Goal: Participate in discussion: Engage in conversation with other users on a specific topic

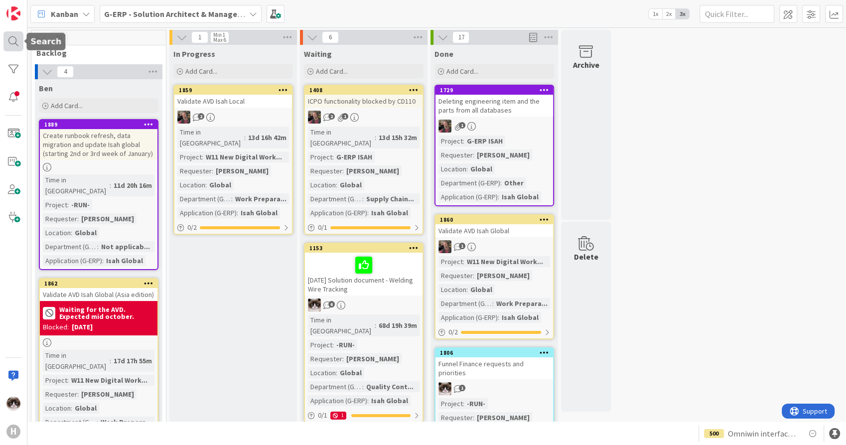
click at [15, 34] on div at bounding box center [13, 41] width 20 height 20
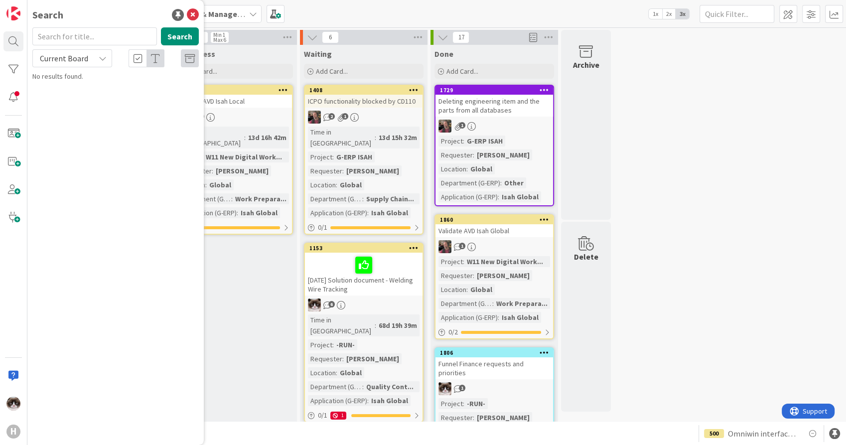
click at [76, 63] on span "Current Board" at bounding box center [64, 58] width 48 height 10
click at [70, 97] on span "All Boards" at bounding box center [90, 99] width 104 height 15
click at [62, 39] on input "text" at bounding box center [94, 36] width 124 height 18
type input "1103"
click at [155, 100] on p "[SS] Global - Handover DocuSign to ESM team" at bounding box center [122, 93] width 152 height 21
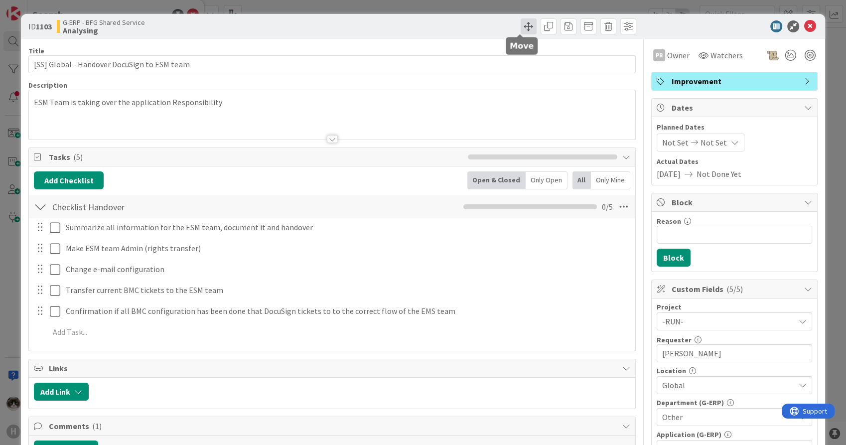
click at [520, 31] on span at bounding box center [528, 26] width 16 height 16
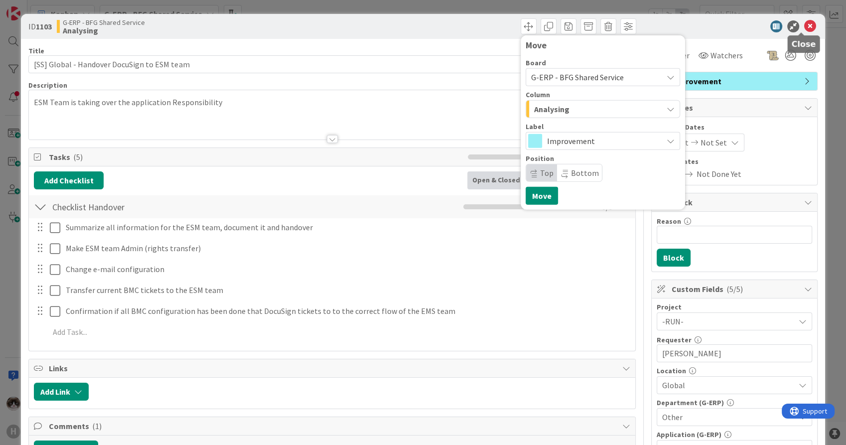
click at [804, 24] on icon at bounding box center [810, 26] width 12 height 12
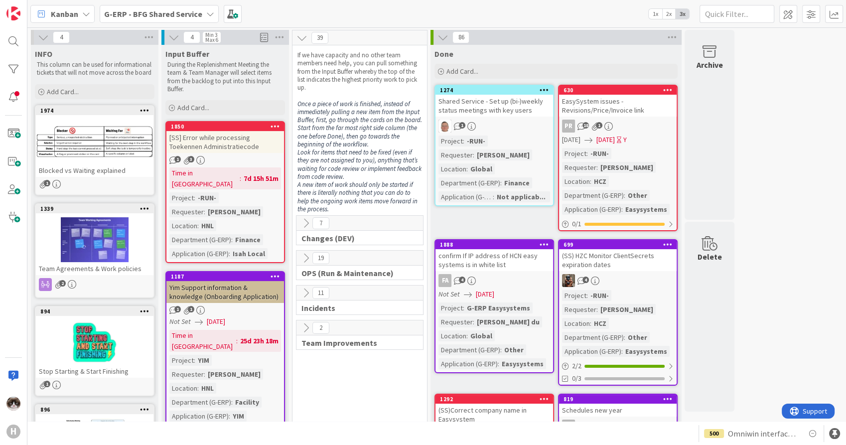
click at [76, 13] on span "Kanban" at bounding box center [64, 14] width 27 height 12
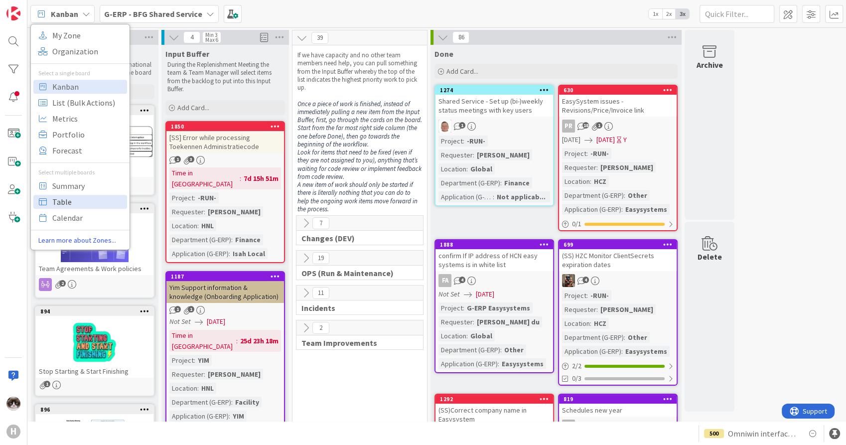
click at [84, 199] on span "Table" at bounding box center [88, 201] width 72 height 15
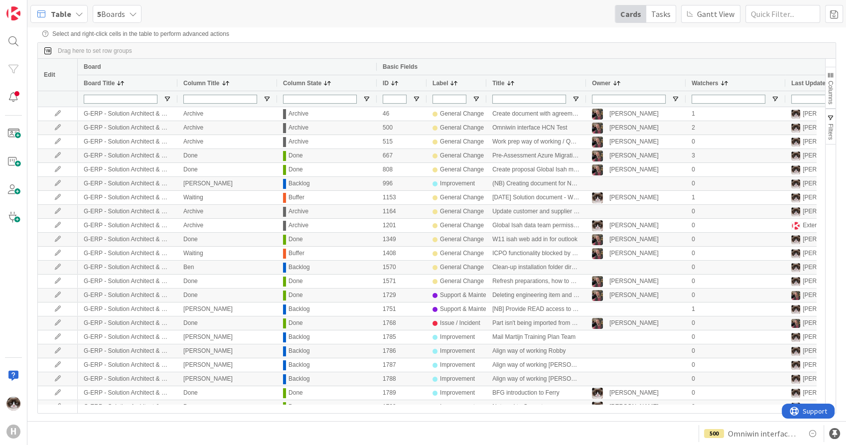
click at [829, 66] on div "Columns Filters" at bounding box center [830, 236] width 10 height 354
click at [828, 87] on span "Columns" at bounding box center [830, 92] width 7 height 23
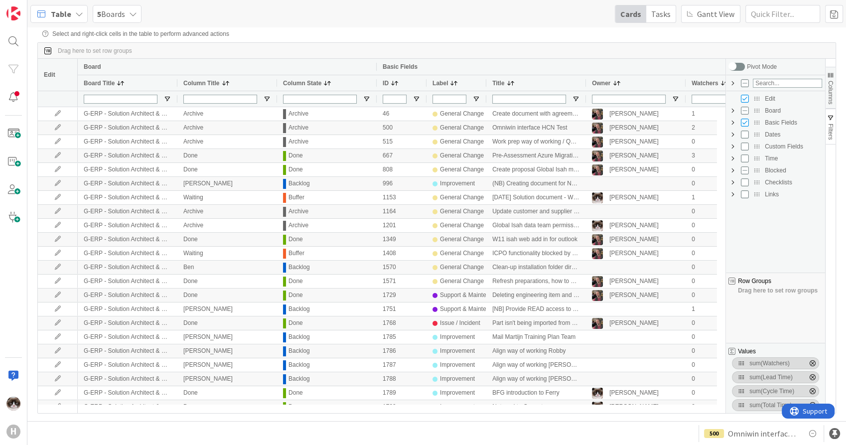
click at [734, 147] on span "Custom Fields Column Group" at bounding box center [733, 146] width 8 height 8
click at [753, 183] on input "Press SPACE to toggle visibility (hidden)" at bounding box center [754, 182] width 8 height 8
checkbox input "true"
checkbox input "false"
click at [753, 219] on input "Press SPACE to toggle visibility (hidden)" at bounding box center [754, 218] width 8 height 8
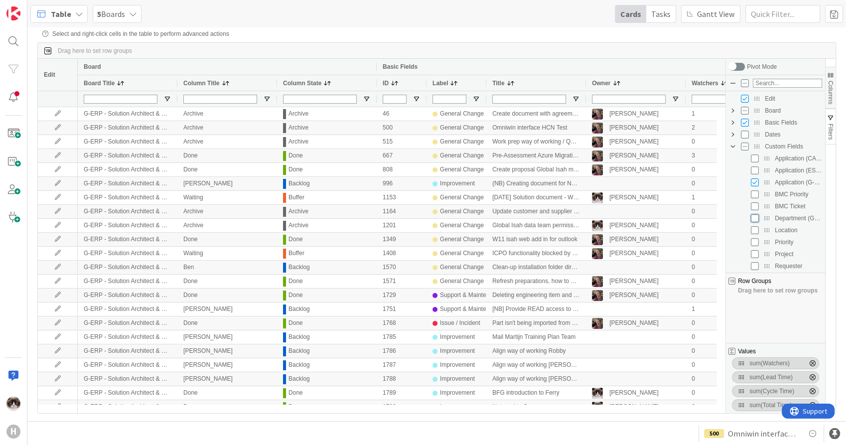
checkbox input "true"
click at [756, 255] on input "Press SPACE to toggle visibility (hidden)" at bounding box center [754, 254] width 8 height 8
checkbox input "true"
click at [753, 211] on input "Press SPACE to toggle visibility (hidden)" at bounding box center [754, 211] width 8 height 8
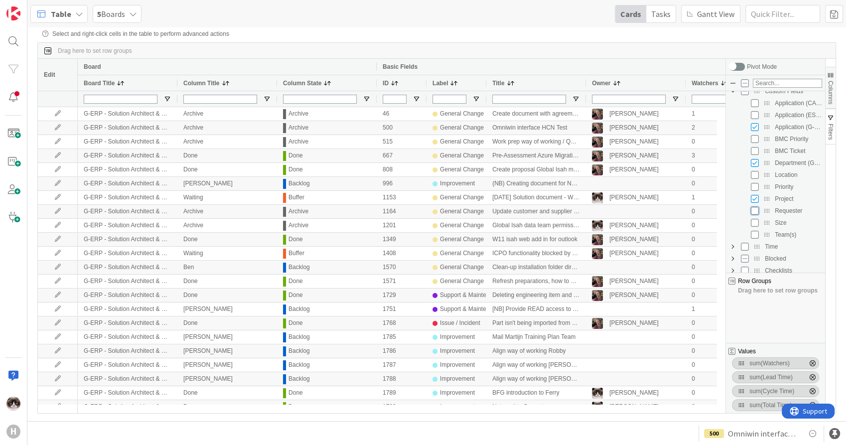
checkbox input "true"
click at [753, 180] on div "Location" at bounding box center [780, 175] width 81 height 12
click at [753, 178] on input "Press SPACE to toggle visibility (hidden)" at bounding box center [754, 175] width 8 height 8
checkbox input "true"
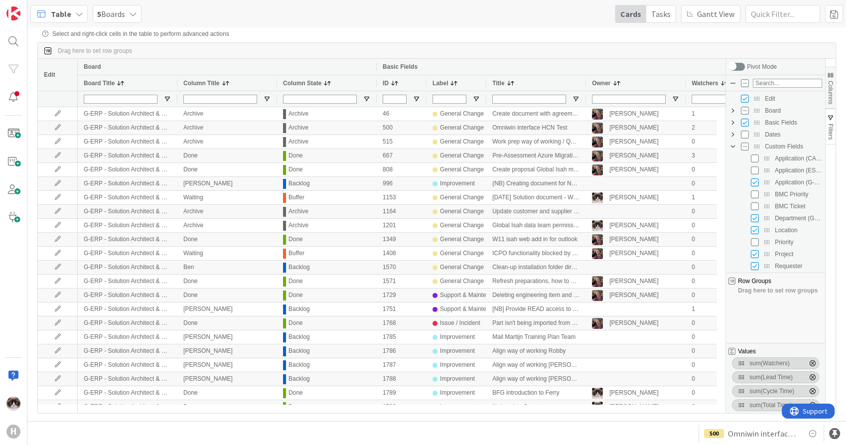
click at [732, 123] on span "Basic Fields Column Group" at bounding box center [733, 123] width 8 height 8
click at [753, 193] on input "Press SPACE to toggle visibility (visible)" at bounding box center [754, 194] width 8 height 8
checkbox input "false"
click at [757, 184] on input "Press SPACE to toggle visibility (visible)" at bounding box center [754, 182] width 8 height 8
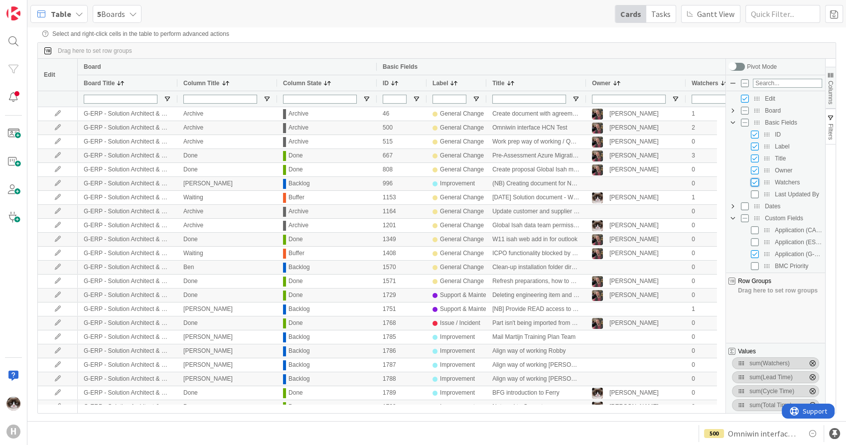
checkbox input "false"
click at [756, 148] on input "Press SPACE to toggle visibility (visible)" at bounding box center [754, 146] width 8 height 8
checkbox input "false"
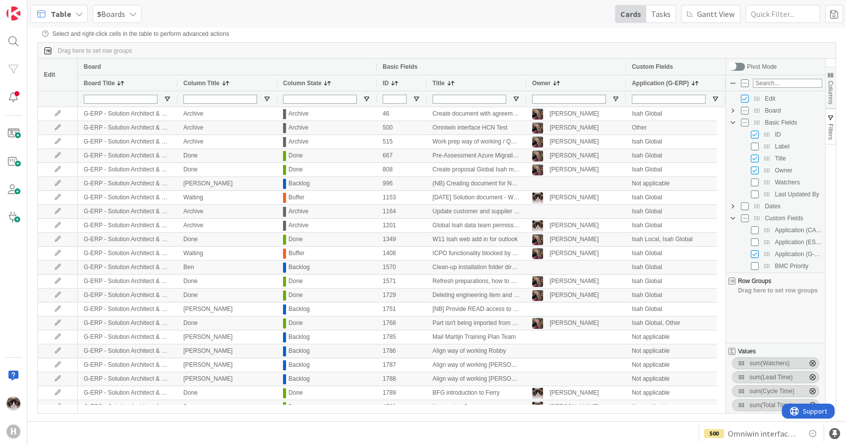
click at [736, 112] on span "Board Column Group" at bounding box center [733, 111] width 8 height 8
click at [753, 137] on input "Press SPACE to toggle visibility (visible)" at bounding box center [754, 134] width 8 height 8
checkbox input "false"
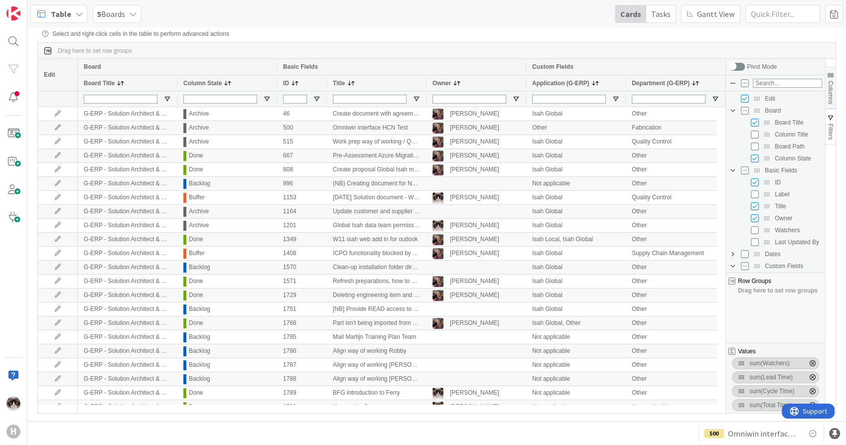
click at [667, 43] on div "Drag here to set row groups Drag here to set column labels Edit Board Basic Fie…" at bounding box center [436, 227] width 798 height 371
click at [828, 80] on button "Columns" at bounding box center [830, 88] width 10 height 42
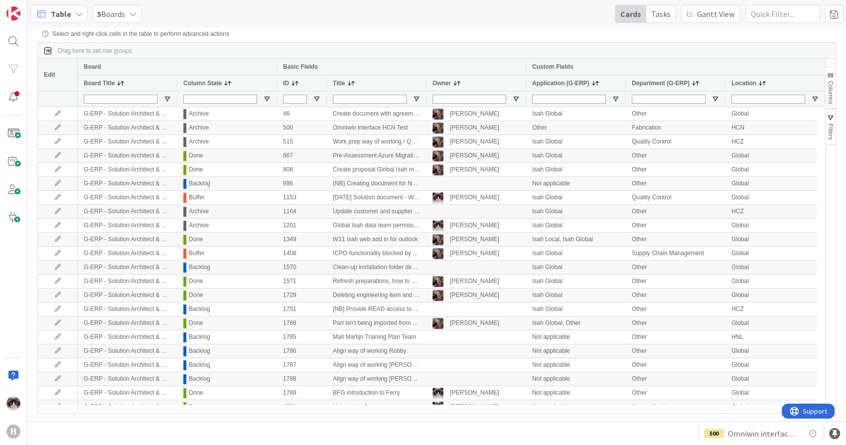
click at [266, 104] on div at bounding box center [227, 99] width 100 height 16
click at [265, 100] on span "Open Filter Menu" at bounding box center [267, 99] width 8 height 8
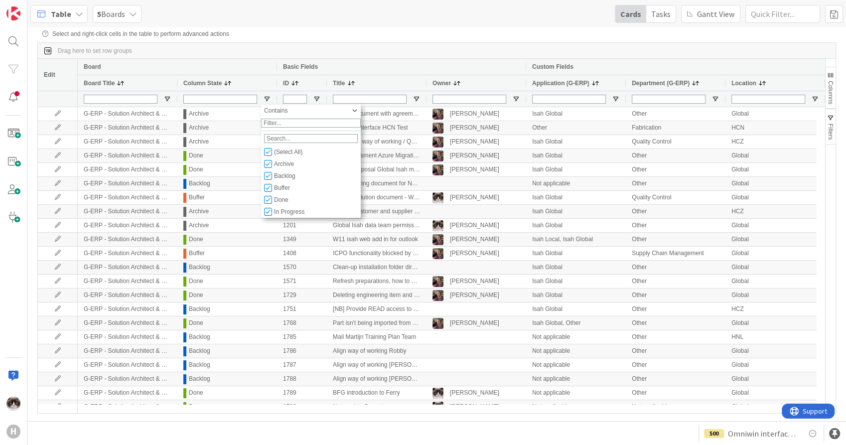
scroll to position [24, 0]
click at [269, 204] on input "Filter List" at bounding box center [268, 200] width 8 height 8
checkbox input "false"
type input "(6) Archive,Backlog,Buffer,Done,In Progress,Start"
click at [315, 52] on div "Drag here to set row groups" at bounding box center [436, 51] width 797 height 16
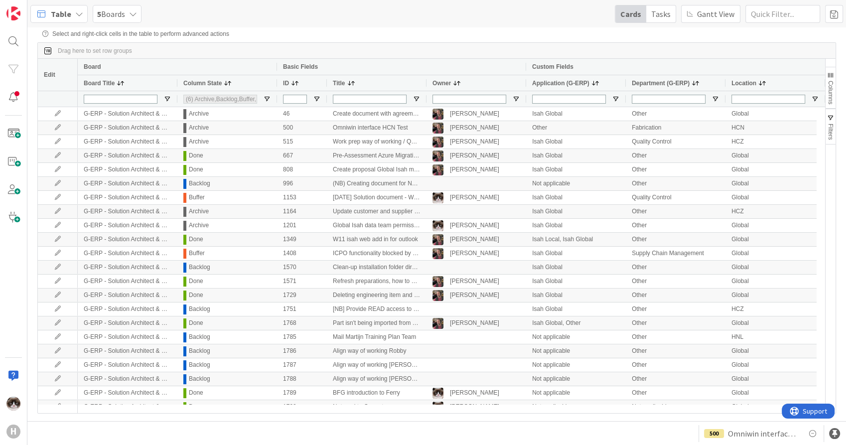
click at [561, 86] on span "Application (G-ERP)" at bounding box center [560, 83] width 57 height 7
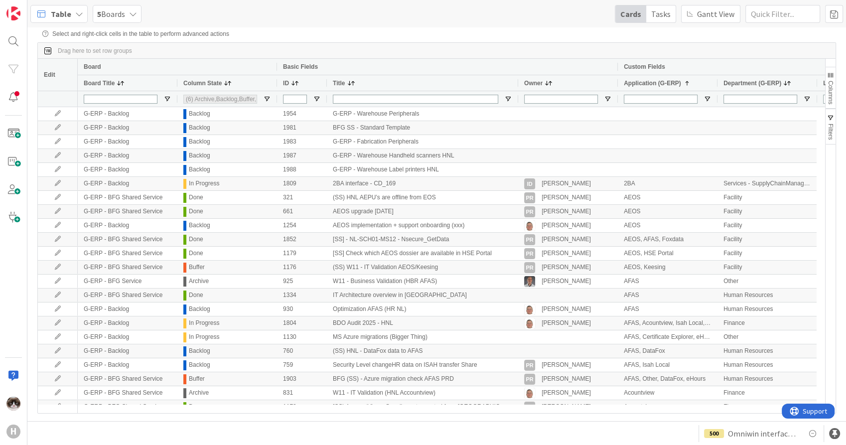
drag, startPoint x: 423, startPoint y: 83, endPoint x: 515, endPoint y: 85, distance: 91.6
click at [515, 85] on div at bounding box center [517, 82] width 4 height 15
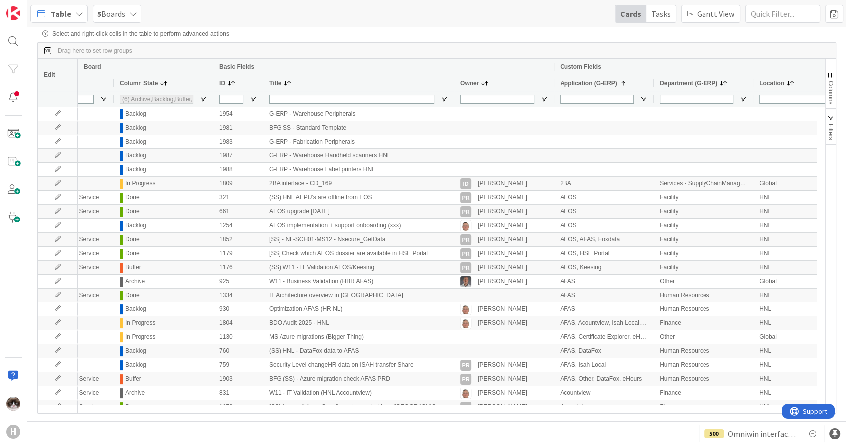
scroll to position [0, 0]
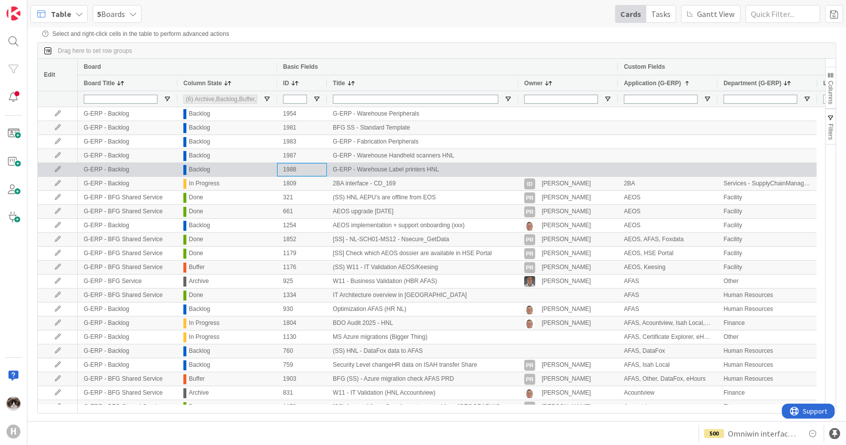
click at [304, 168] on div "1988" at bounding box center [302, 169] width 50 height 13
click at [52, 169] on icon at bounding box center [57, 169] width 15 height 6
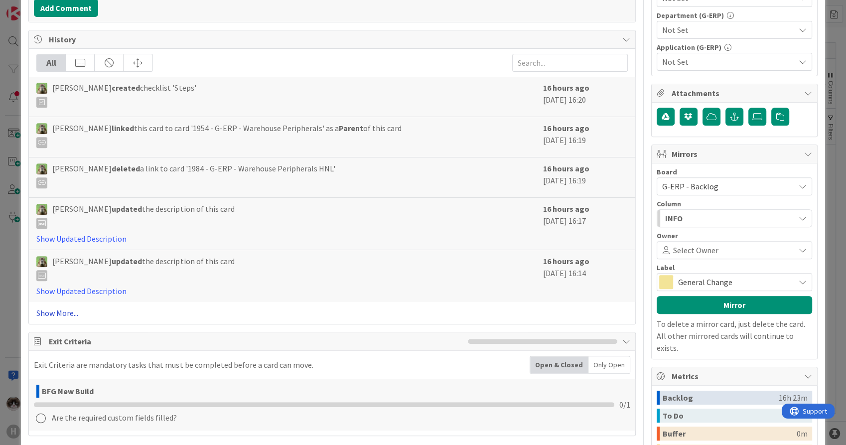
click at [65, 309] on link "Show More..." at bounding box center [331, 313] width 591 height 12
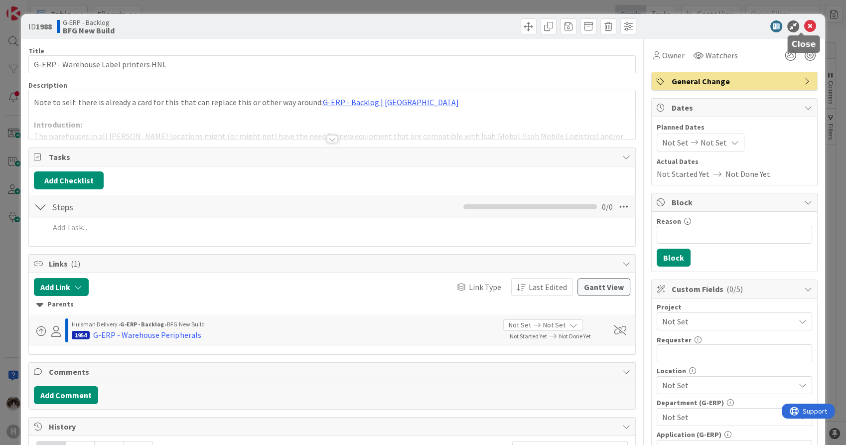
click at [804, 26] on icon at bounding box center [810, 26] width 12 height 12
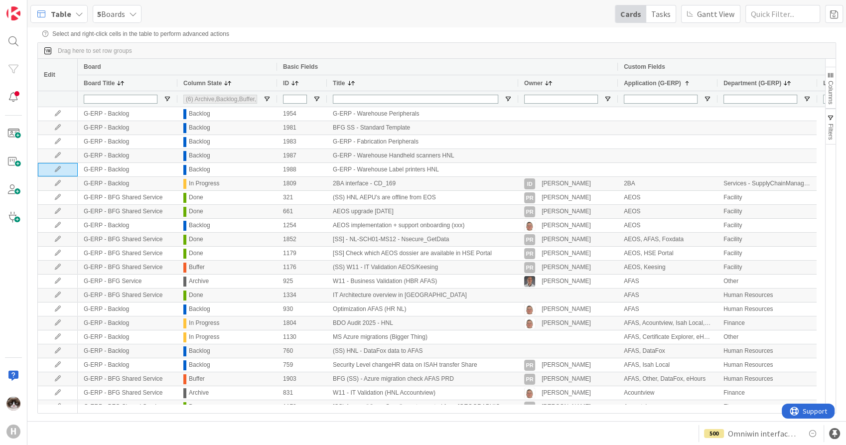
click at [636, 80] on span "Application (G-ERP)" at bounding box center [651, 83] width 57 height 7
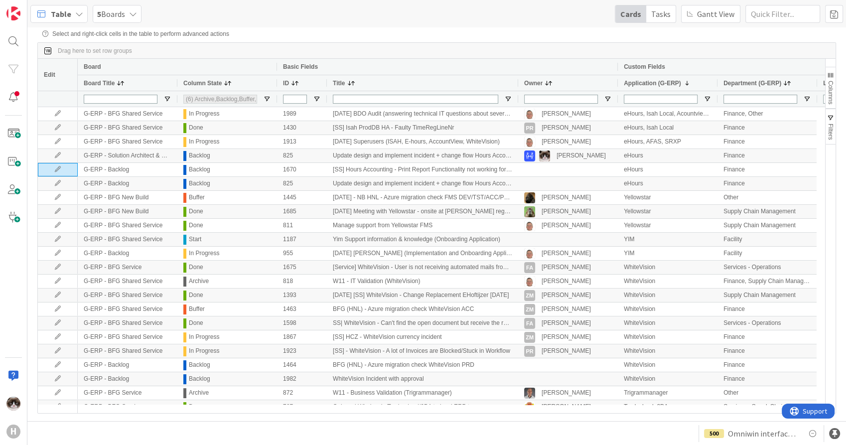
click at [637, 82] on span "Application (G-ERP)" at bounding box center [651, 83] width 57 height 7
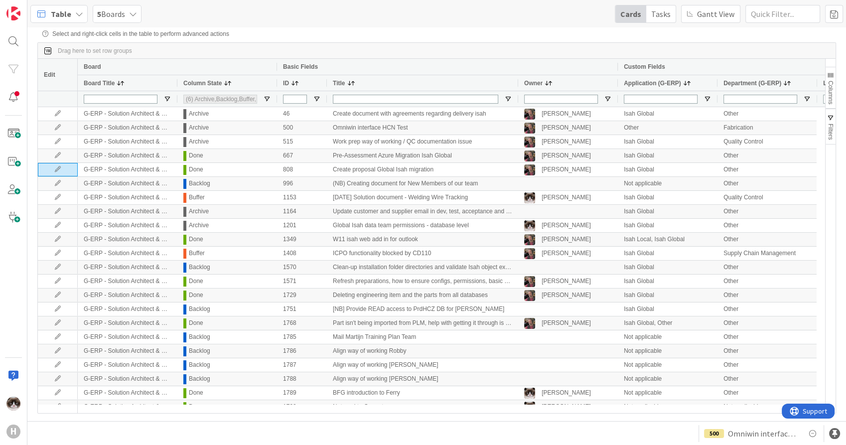
click at [650, 82] on span "Application (G-ERP)" at bounding box center [651, 83] width 57 height 7
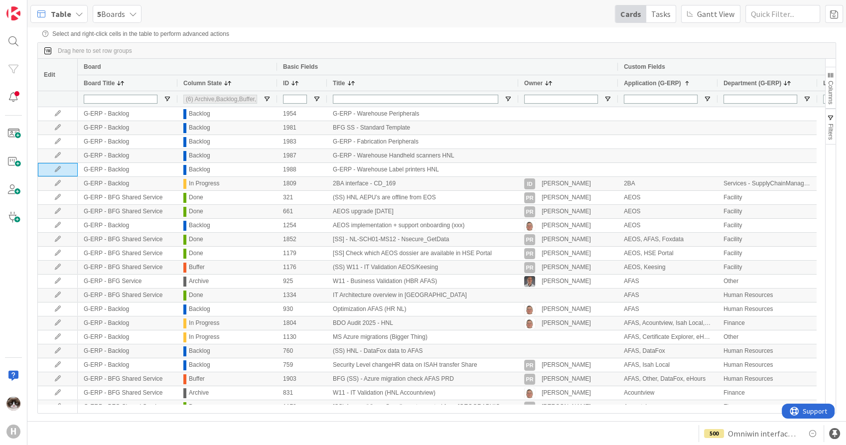
click at [745, 87] on span "Department (G-ERP)" at bounding box center [752, 83] width 58 height 7
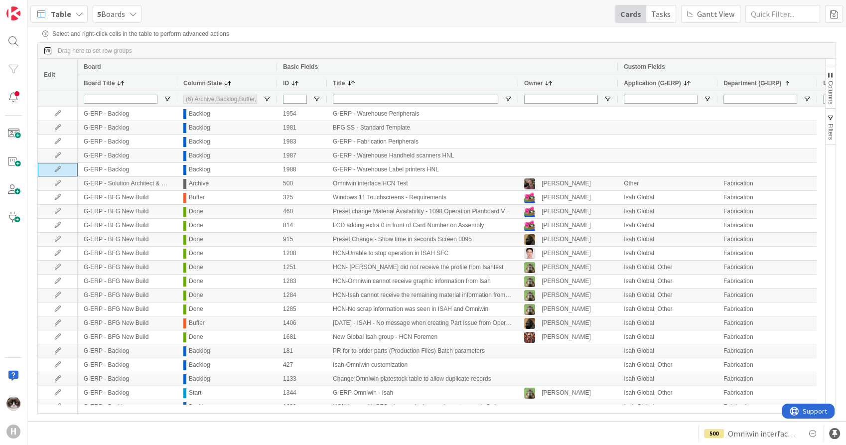
click at [745, 87] on span "Department (G-ERP)" at bounding box center [752, 83] width 58 height 7
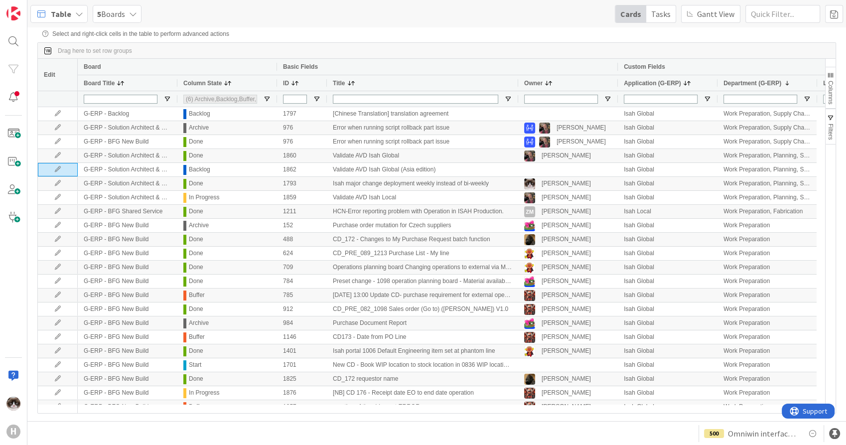
click at [745, 87] on span "Department (G-ERP)" at bounding box center [752, 83] width 58 height 7
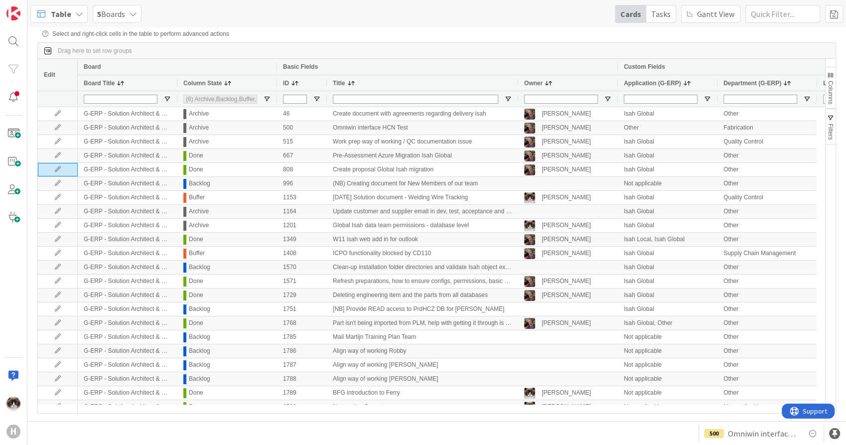
click at [745, 87] on span "Department (G-ERP)" at bounding box center [752, 83] width 58 height 7
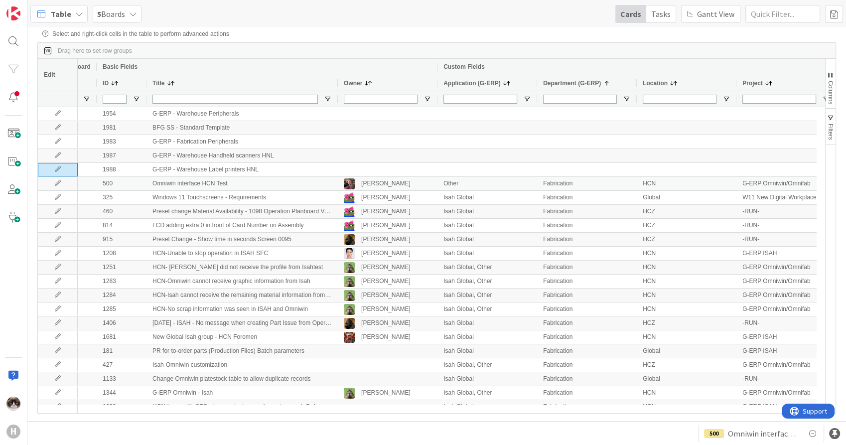
scroll to position [0, 252]
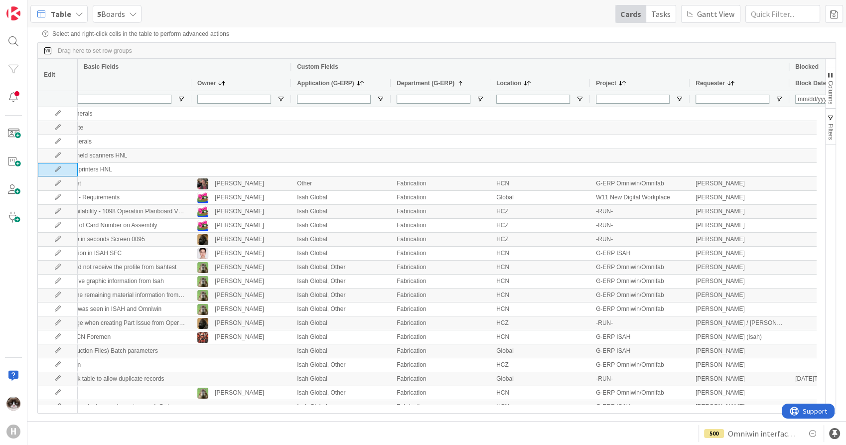
click at [510, 84] on span "Location" at bounding box center [508, 83] width 25 height 7
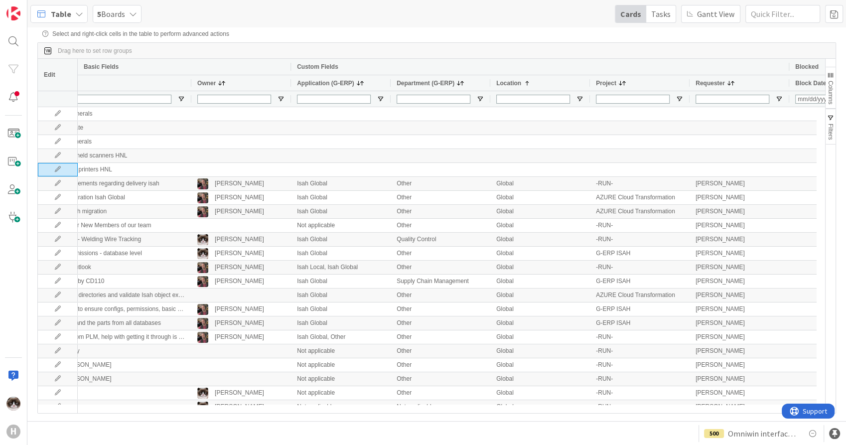
click at [510, 84] on span "Location" at bounding box center [508, 83] width 25 height 7
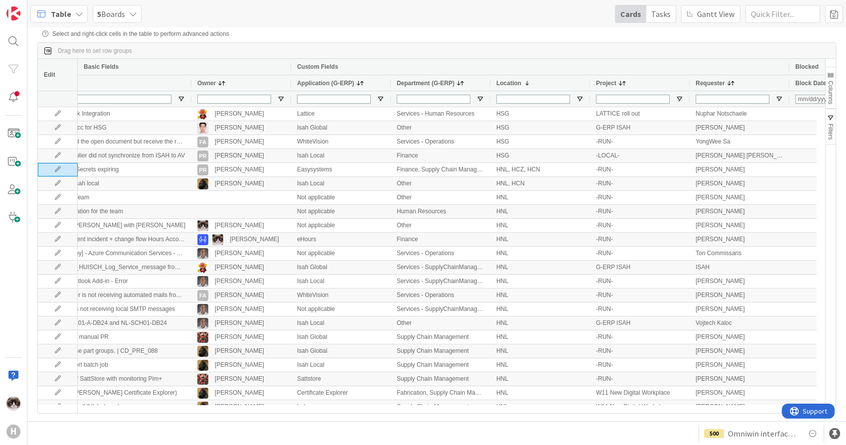
click at [510, 84] on span "Location" at bounding box center [508, 83] width 25 height 7
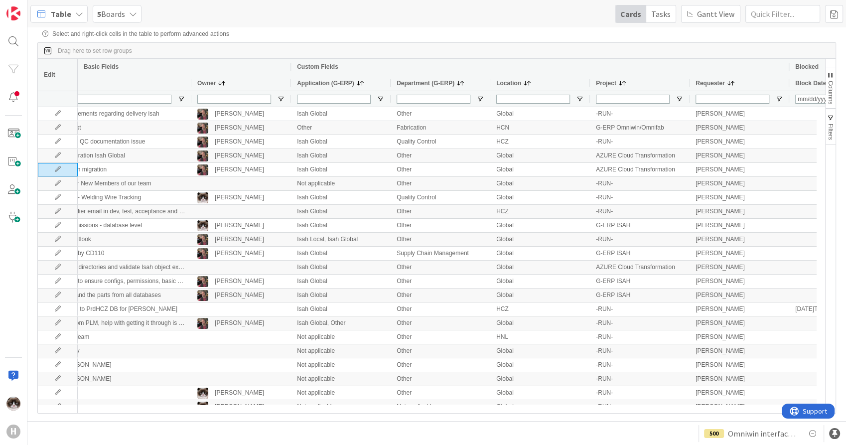
click at [510, 84] on span "Location" at bounding box center [508, 83] width 25 height 7
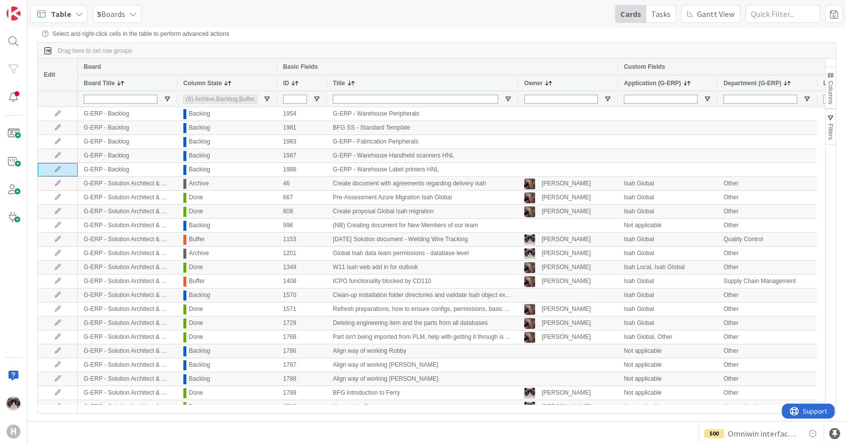
scroll to position [0, 286]
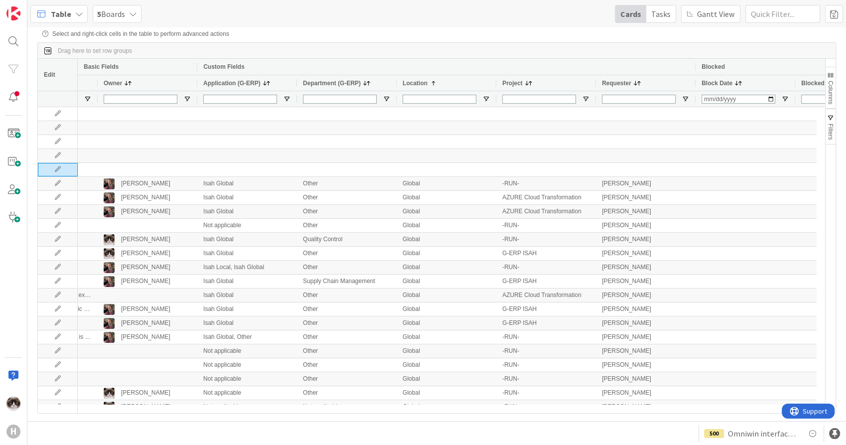
click at [620, 86] on span "Requester" at bounding box center [616, 83] width 29 height 7
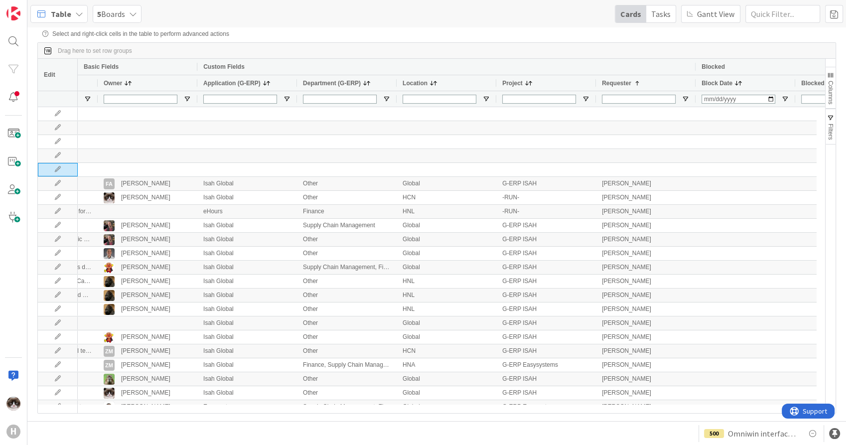
click at [620, 86] on span "Requester" at bounding box center [616, 83] width 29 height 7
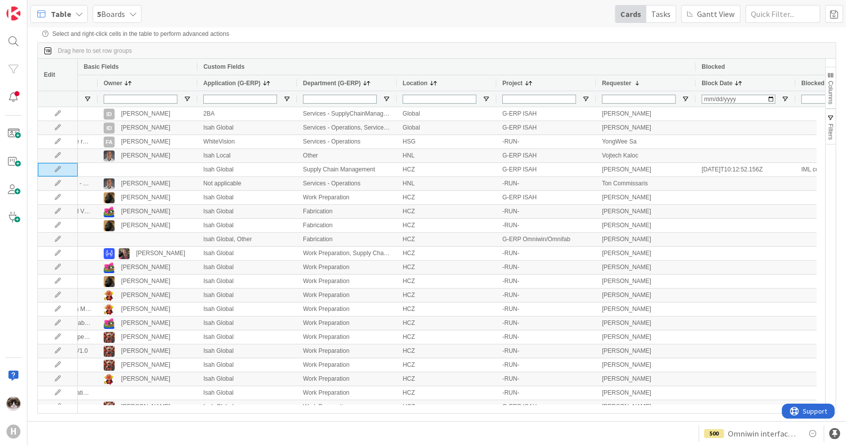
click at [620, 86] on span "Requester" at bounding box center [616, 83] width 29 height 7
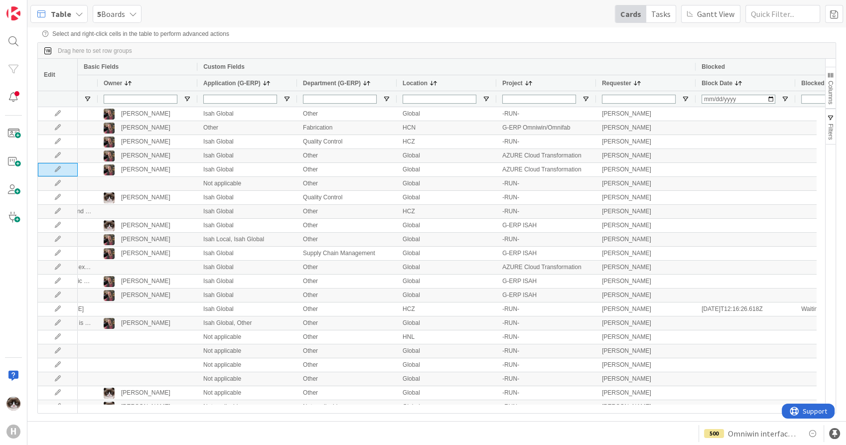
click at [620, 86] on span "Requester" at bounding box center [616, 83] width 29 height 7
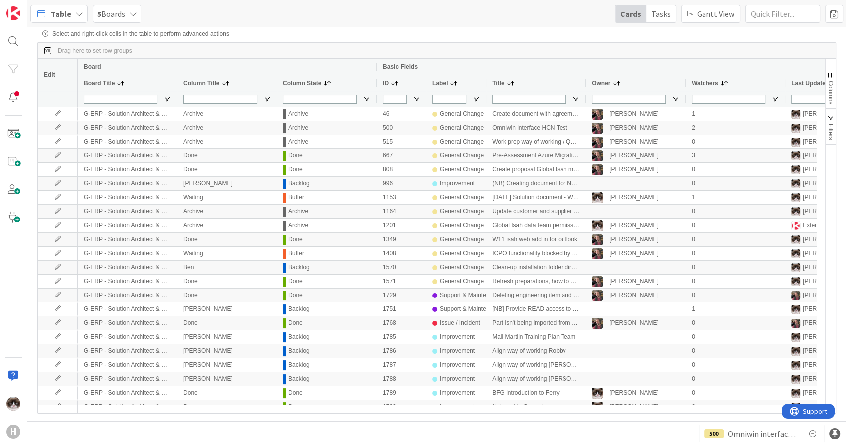
click at [62, 13] on span "Table" at bounding box center [61, 14] width 20 height 12
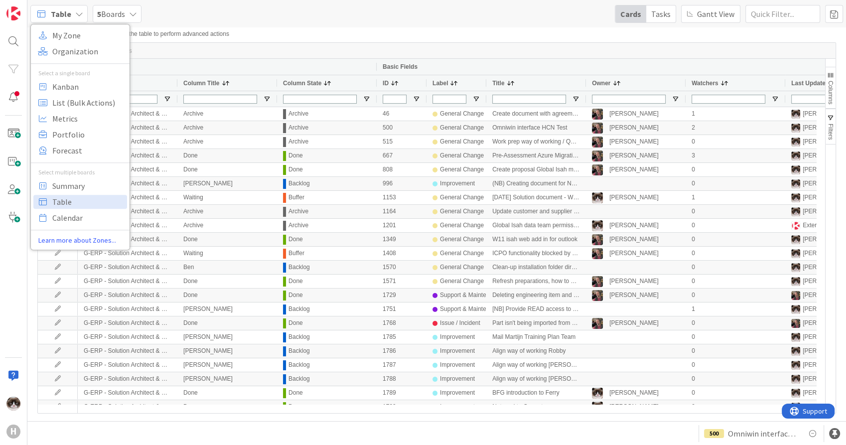
click at [248, 25] on div "Table My Zone Organization Select a single board Kanban List (Bulk Actions) Met…" at bounding box center [436, 13] width 818 height 27
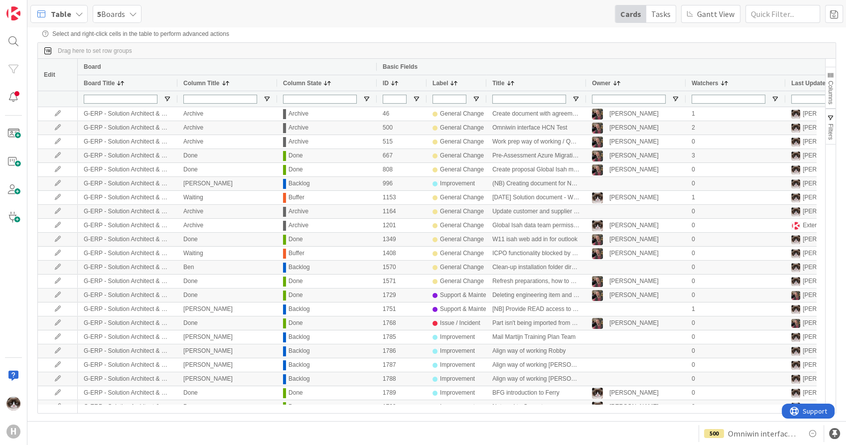
click at [71, 14] on div "Table" at bounding box center [58, 14] width 57 height 18
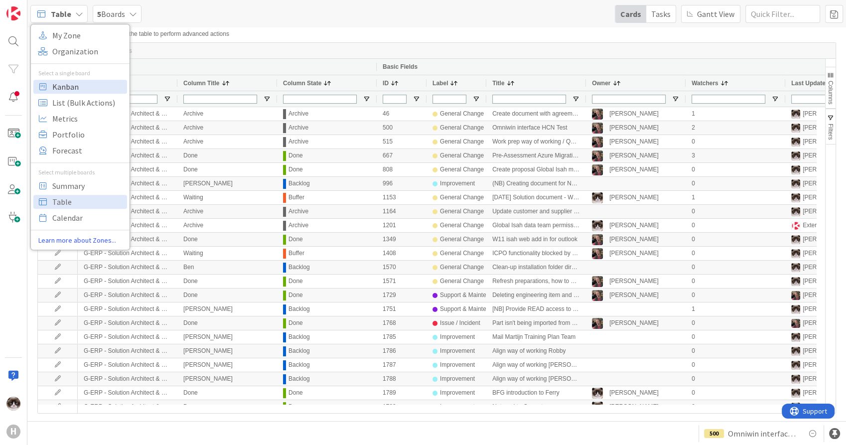
click at [92, 93] on span "Kanban" at bounding box center [88, 86] width 72 height 15
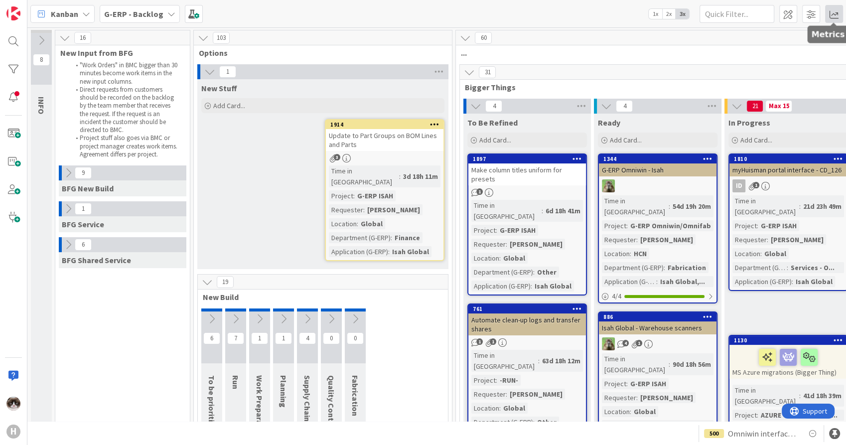
click at [829, 13] on span at bounding box center [834, 14] width 18 height 18
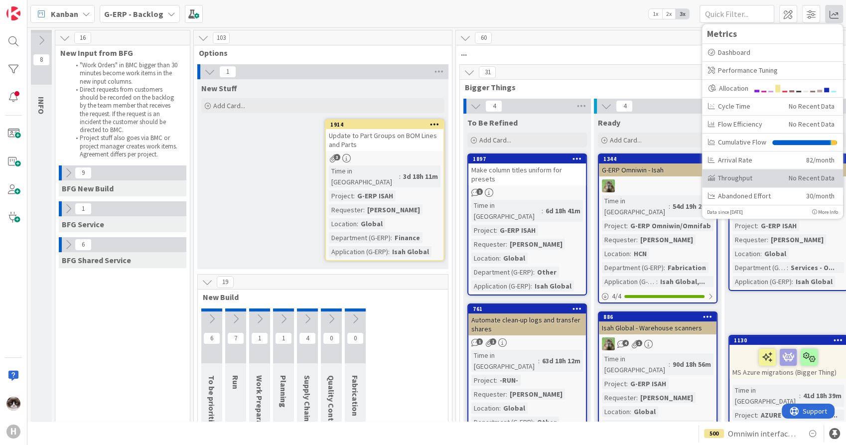
click at [743, 174] on div "Throughput" at bounding box center [744, 178] width 73 height 10
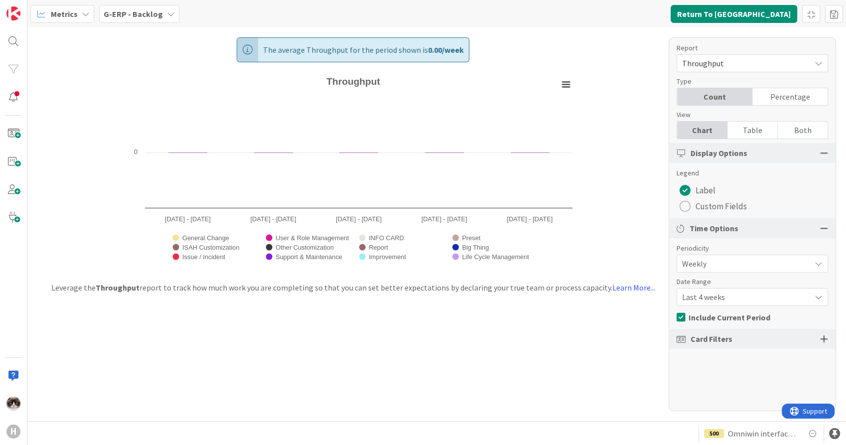
click at [150, 18] on b "G-ERP - Backlog" at bounding box center [133, 14] width 59 height 10
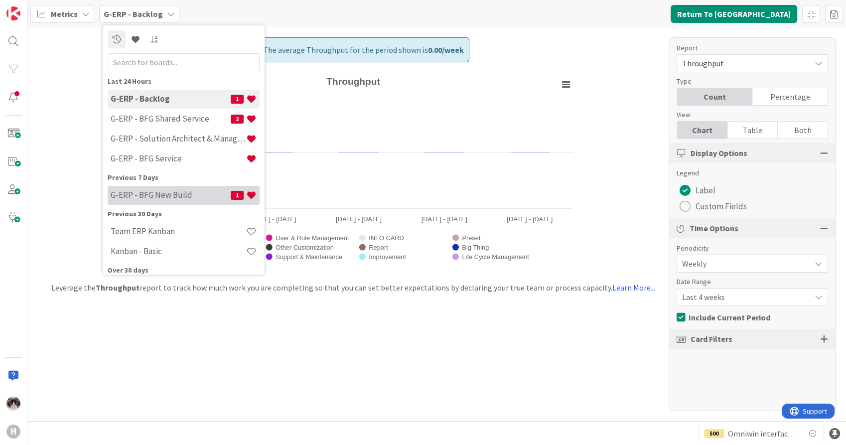
click at [170, 193] on h4 "G-ERP - BFG New Build" at bounding box center [171, 195] width 120 height 10
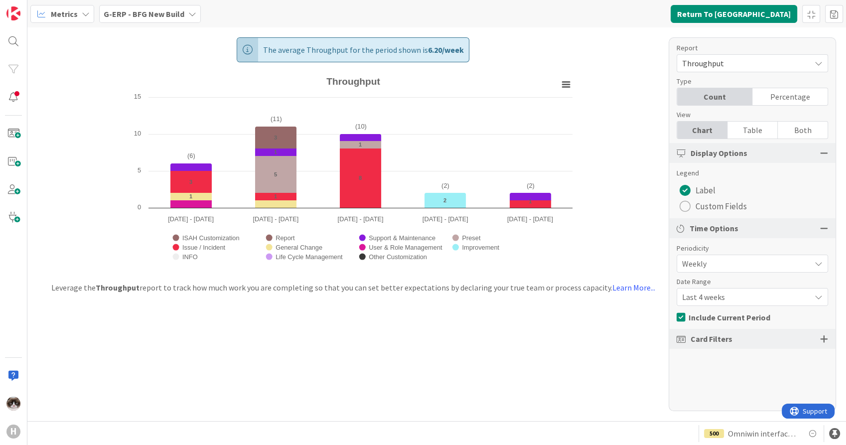
drag, startPoint x: 142, startPoint y: 11, endPoint x: 131, endPoint y: 24, distance: 17.0
click at [141, 11] on b "G-ERP - BFG New Build" at bounding box center [144, 14] width 81 height 10
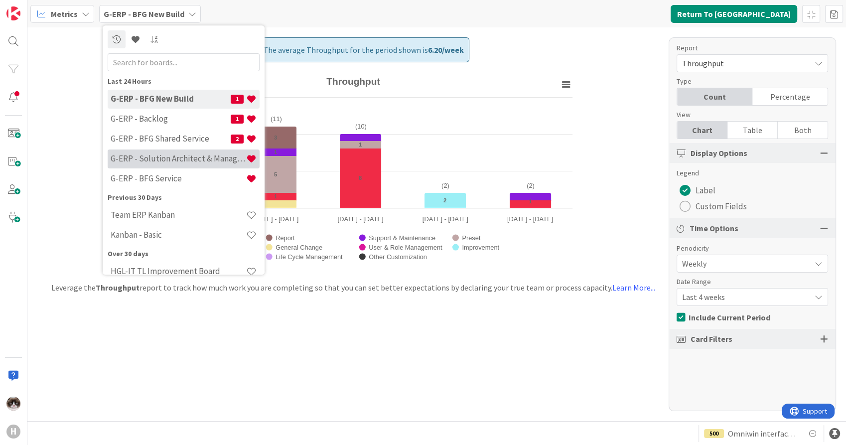
click at [178, 161] on h4 "G-ERP - Solution Architect & Management" at bounding box center [178, 159] width 135 height 10
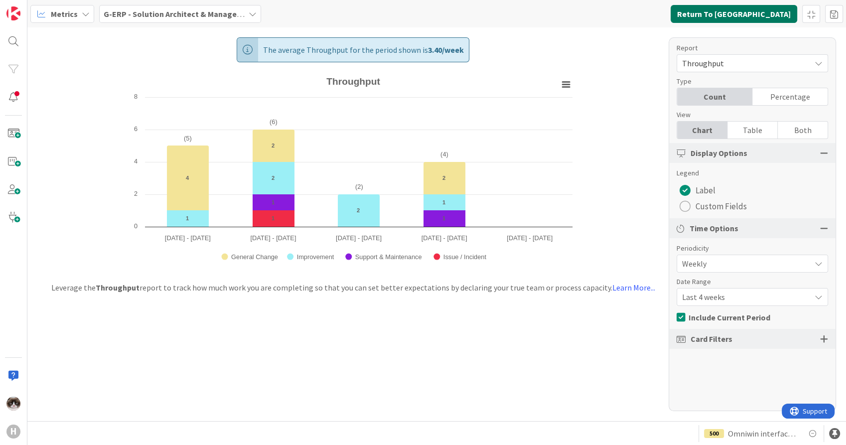
click at [732, 8] on button "Return To [GEOGRAPHIC_DATA]" at bounding box center [733, 14] width 126 height 18
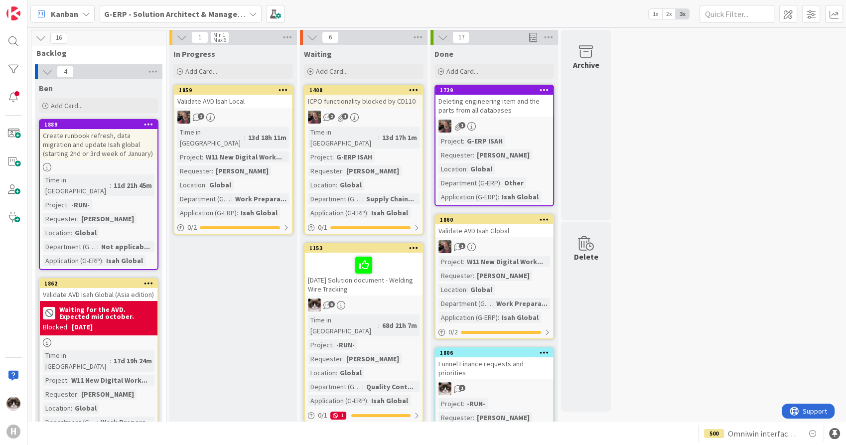
click at [378, 116] on div "2 1" at bounding box center [364, 117] width 118 height 13
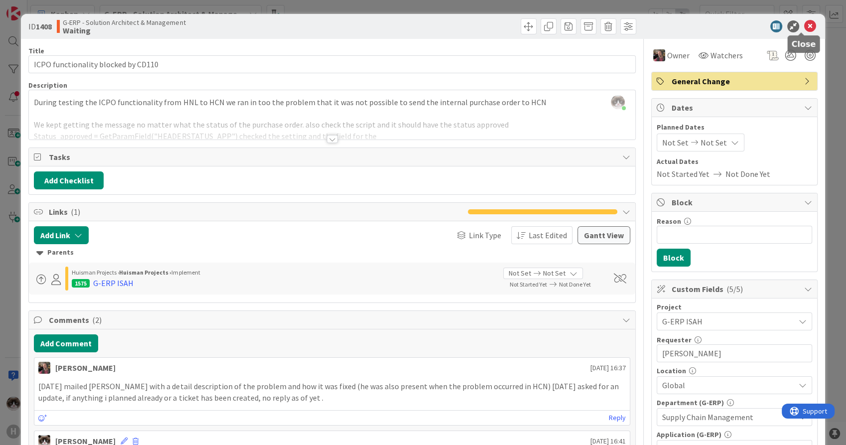
click at [804, 24] on icon at bounding box center [810, 26] width 12 height 12
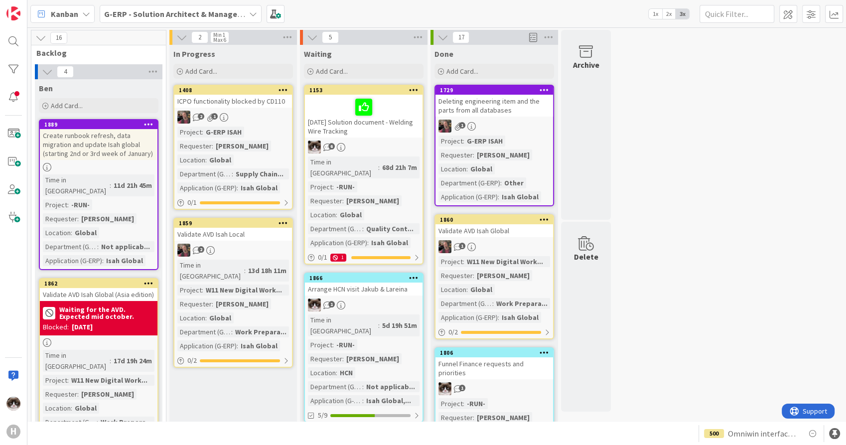
click at [256, 121] on div "2 1" at bounding box center [233, 117] width 118 height 13
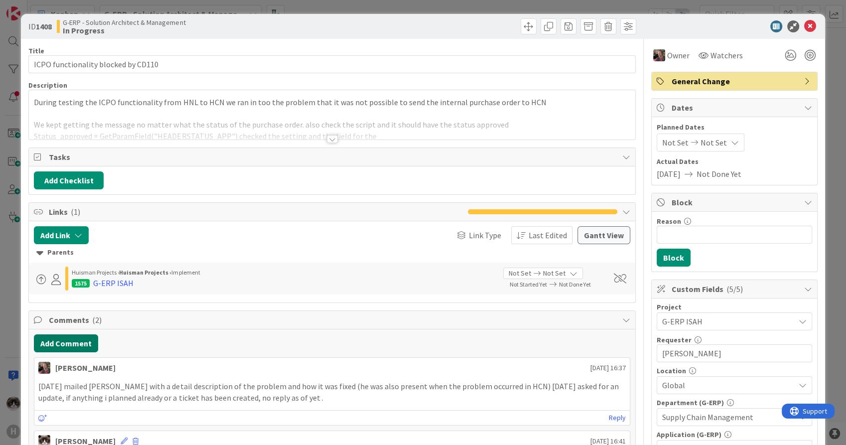
click at [72, 338] on button "Add Comment" at bounding box center [66, 343] width 64 height 18
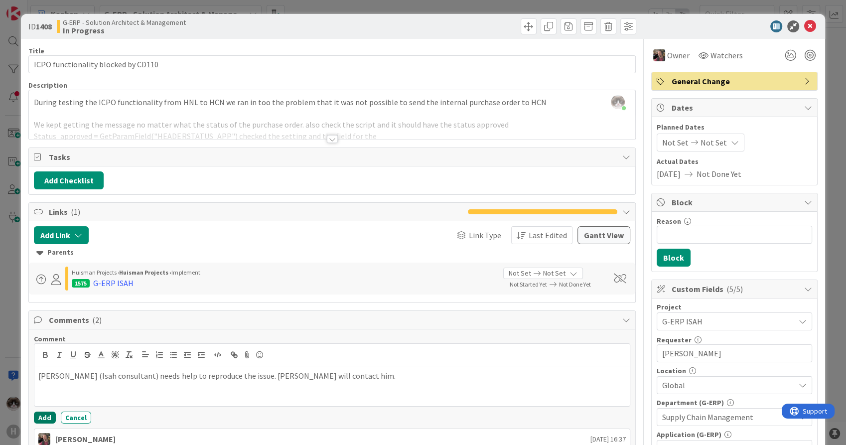
click at [45, 419] on button "Add" at bounding box center [45, 417] width 22 height 12
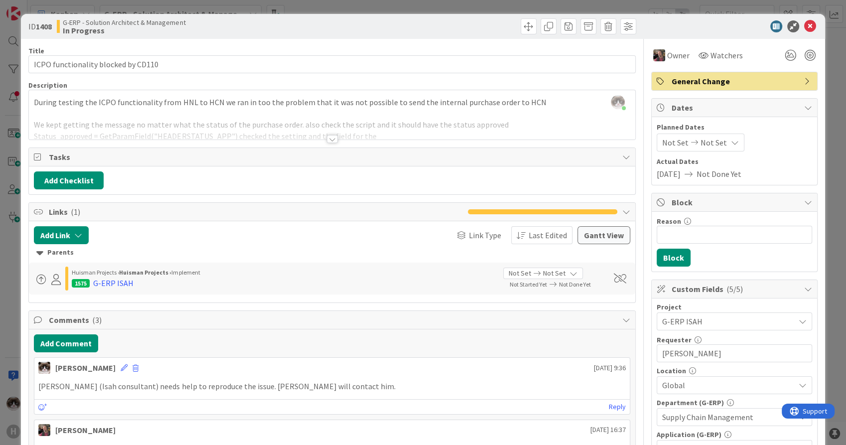
click at [806, 21] on icon at bounding box center [810, 26] width 12 height 12
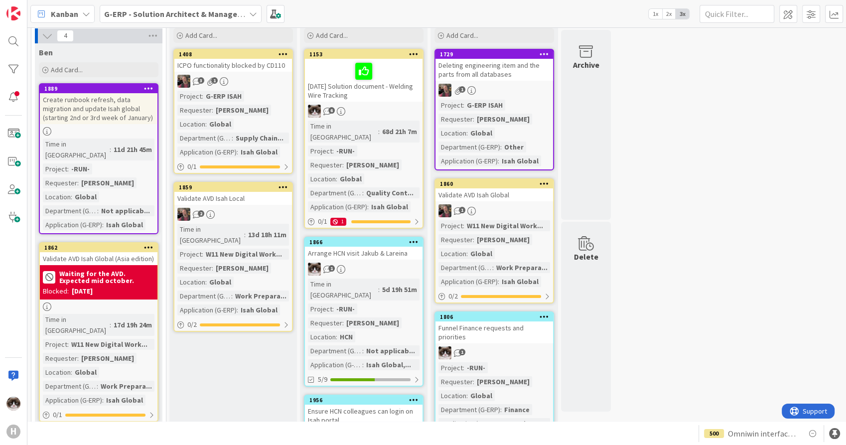
scroll to position [55, 0]
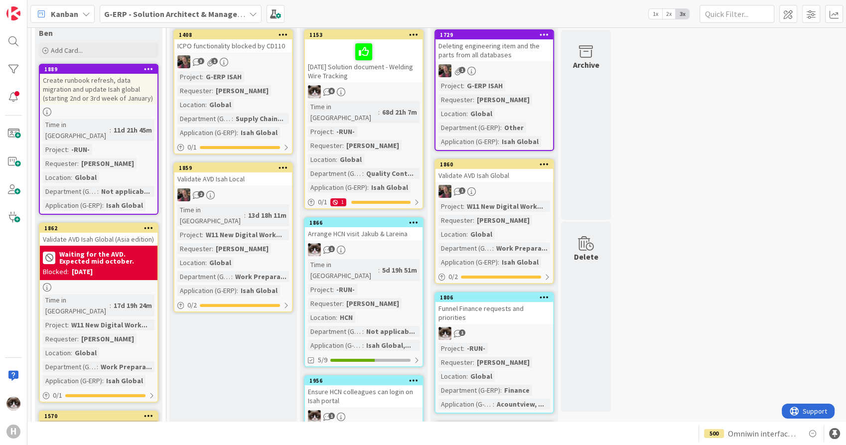
click at [236, 192] on div "2" at bounding box center [233, 194] width 118 height 13
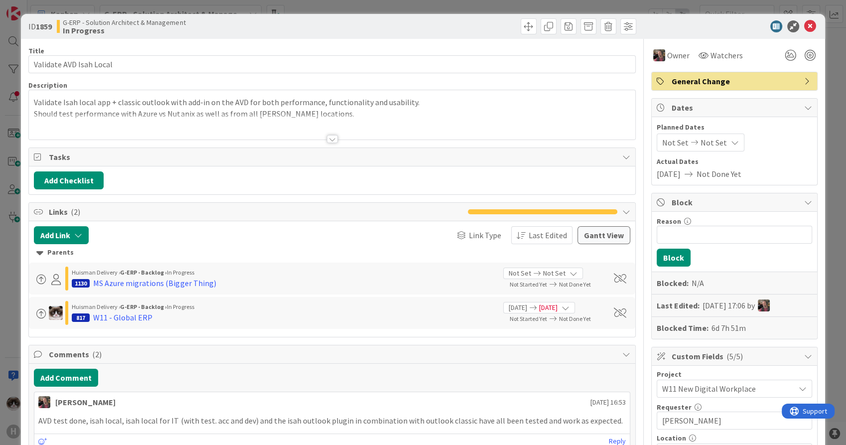
drag, startPoint x: 341, startPoint y: 133, endPoint x: 333, endPoint y: 137, distance: 9.1
click at [341, 135] on div at bounding box center [332, 126] width 606 height 25
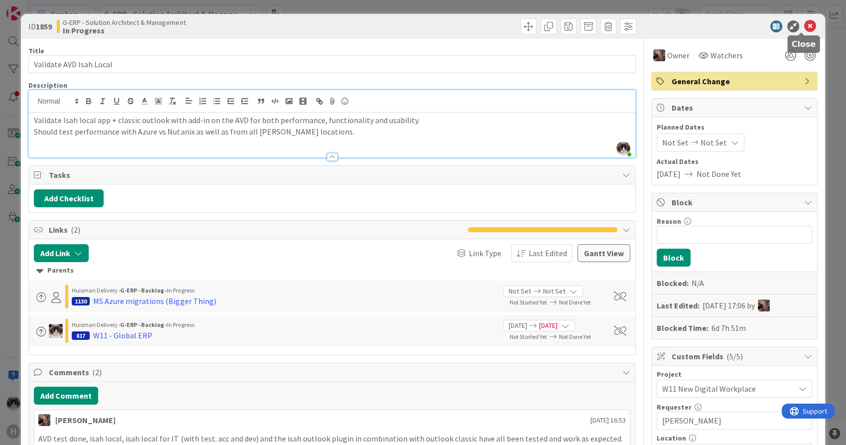
click at [804, 23] on icon at bounding box center [810, 26] width 12 height 12
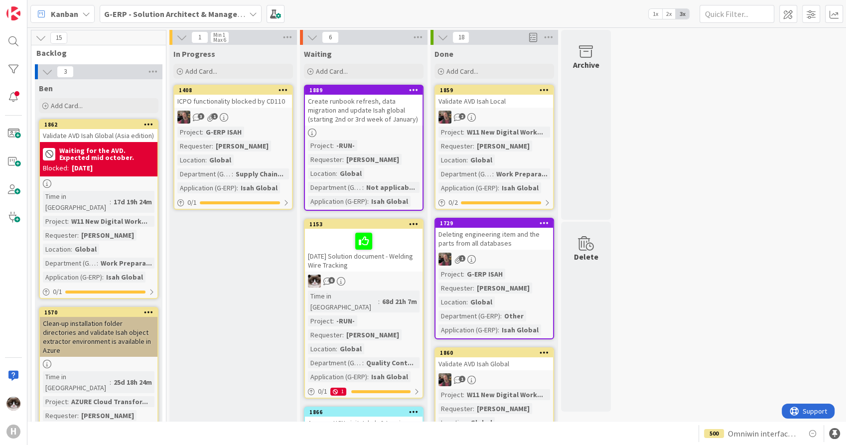
click at [387, 130] on div at bounding box center [364, 132] width 118 height 8
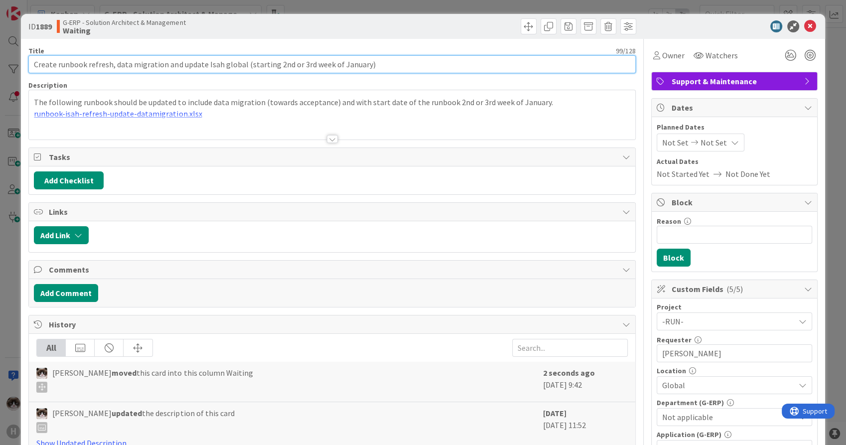
click at [36, 67] on input "Create runbook refresh, data migration and update Isah global (starting 2nd or …" at bounding box center [331, 64] width 607 height 18
type input "[DATE] Create runbook refresh, data migration and update Isah global (starting …"
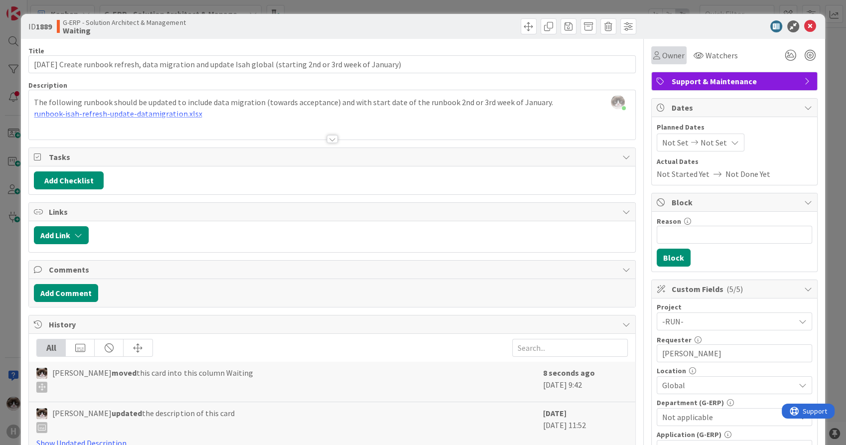
click at [651, 46] on div "Owner" at bounding box center [668, 55] width 35 height 18
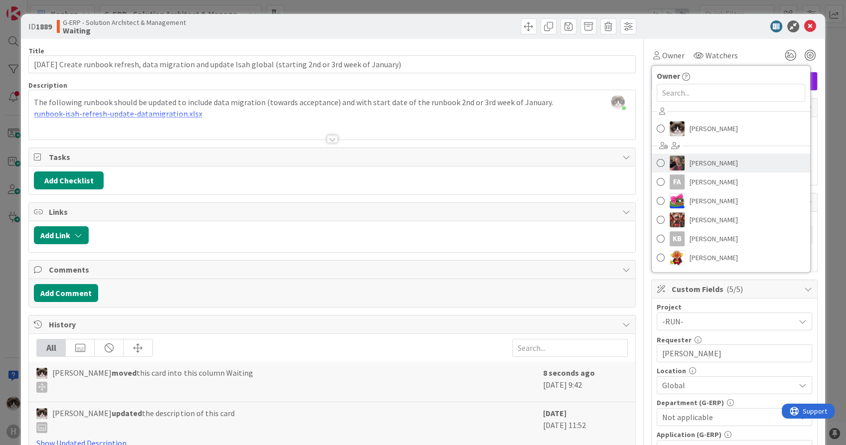
click at [689, 158] on span "[PERSON_NAME]" at bounding box center [713, 162] width 48 height 15
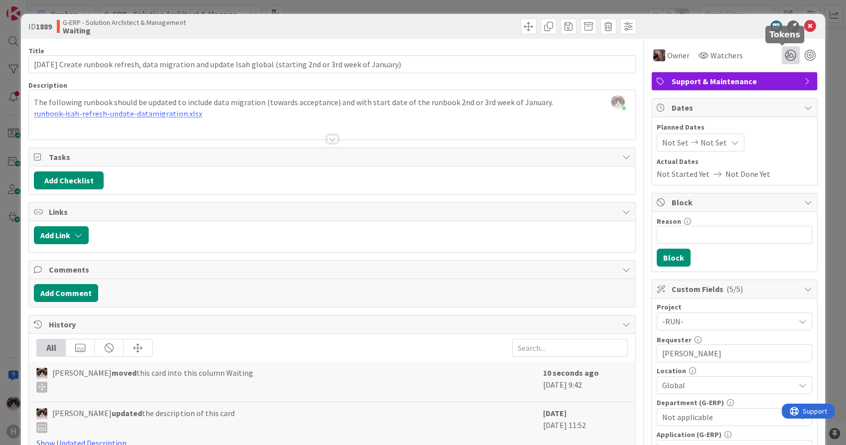
click at [781, 52] on icon at bounding box center [790, 55] width 18 height 18
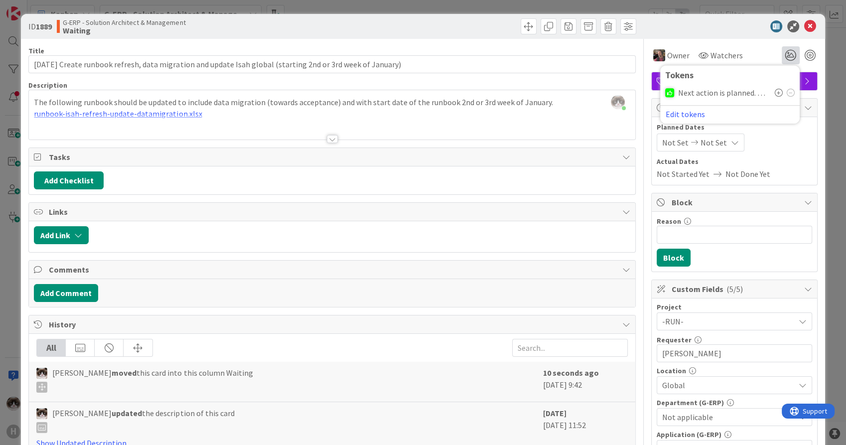
click at [774, 94] on icon at bounding box center [778, 93] width 8 height 8
click at [85, 295] on button "Add Comment" at bounding box center [66, 293] width 64 height 18
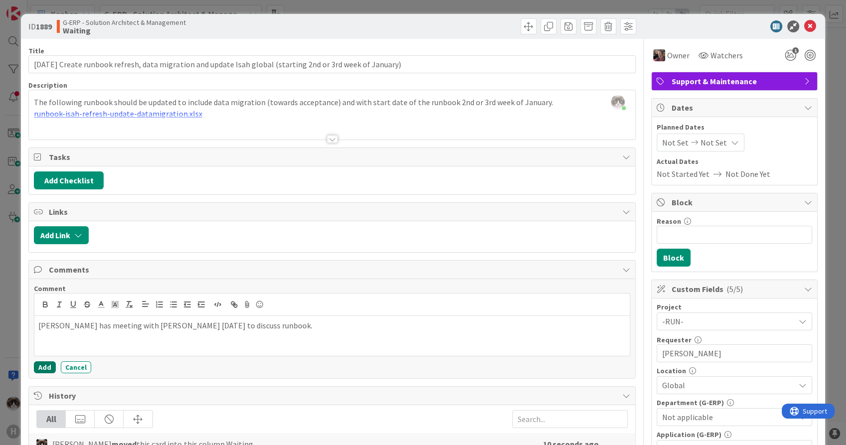
click at [45, 364] on button "Add" at bounding box center [45, 367] width 22 height 12
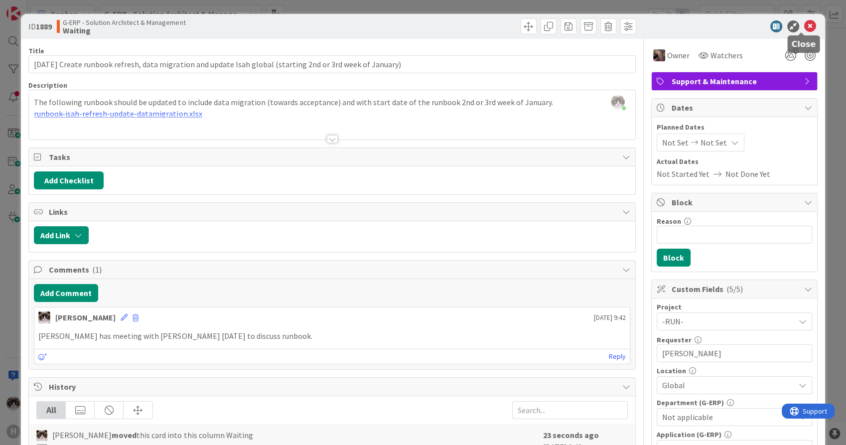
click at [804, 22] on icon at bounding box center [810, 26] width 12 height 12
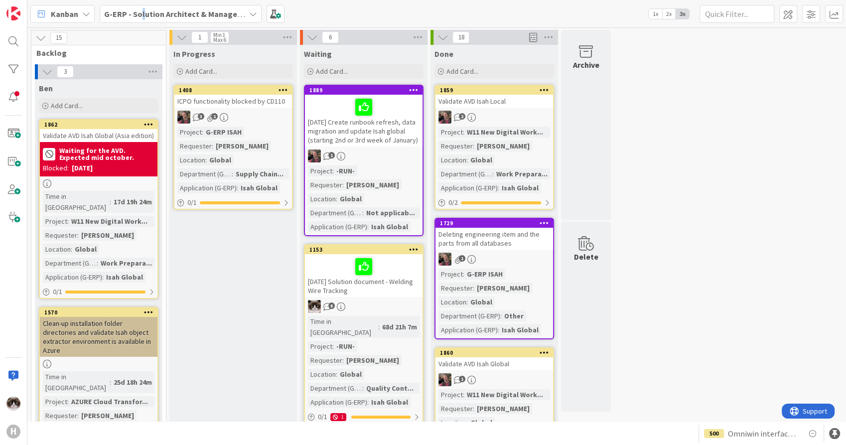
click at [142, 24] on div "Kanban G-ERP - Solution Architect & Management 1x 2x 3x" at bounding box center [436, 13] width 818 height 27
drag, startPoint x: 142, startPoint y: 24, endPoint x: 149, endPoint y: 19, distance: 8.5
click at [149, 19] on span "G-ERP - Solution Architect & Management" at bounding box center [174, 14] width 141 height 12
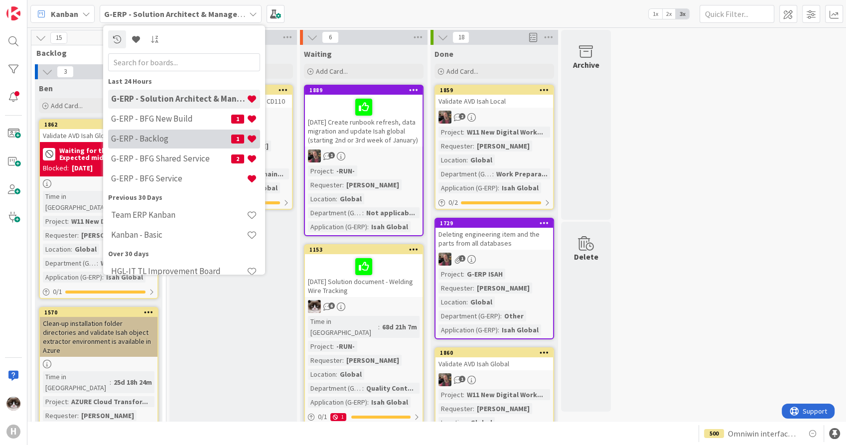
click at [165, 134] on h4 "G-ERP - Backlog" at bounding box center [171, 139] width 120 height 10
